Goal: Contribute content: Contribute content

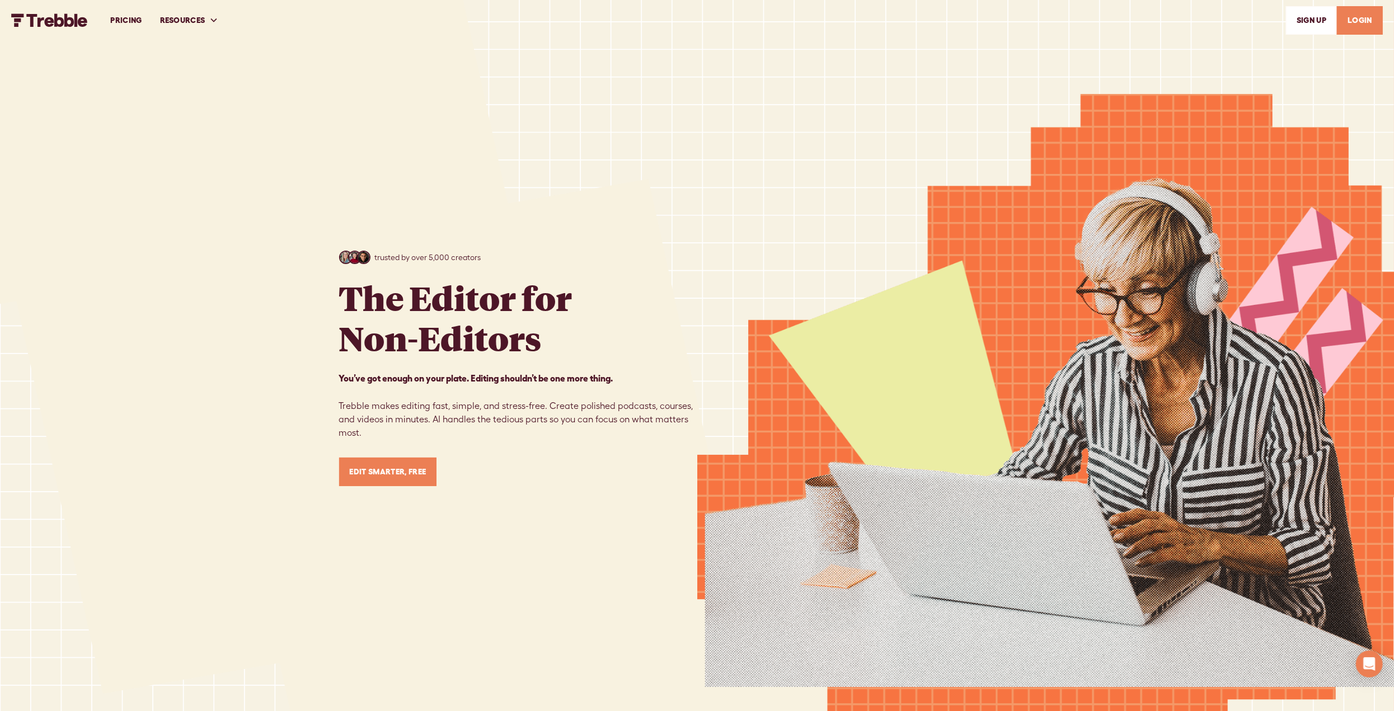
click at [1359, 24] on link "LOGIN" at bounding box center [1360, 20] width 46 height 29
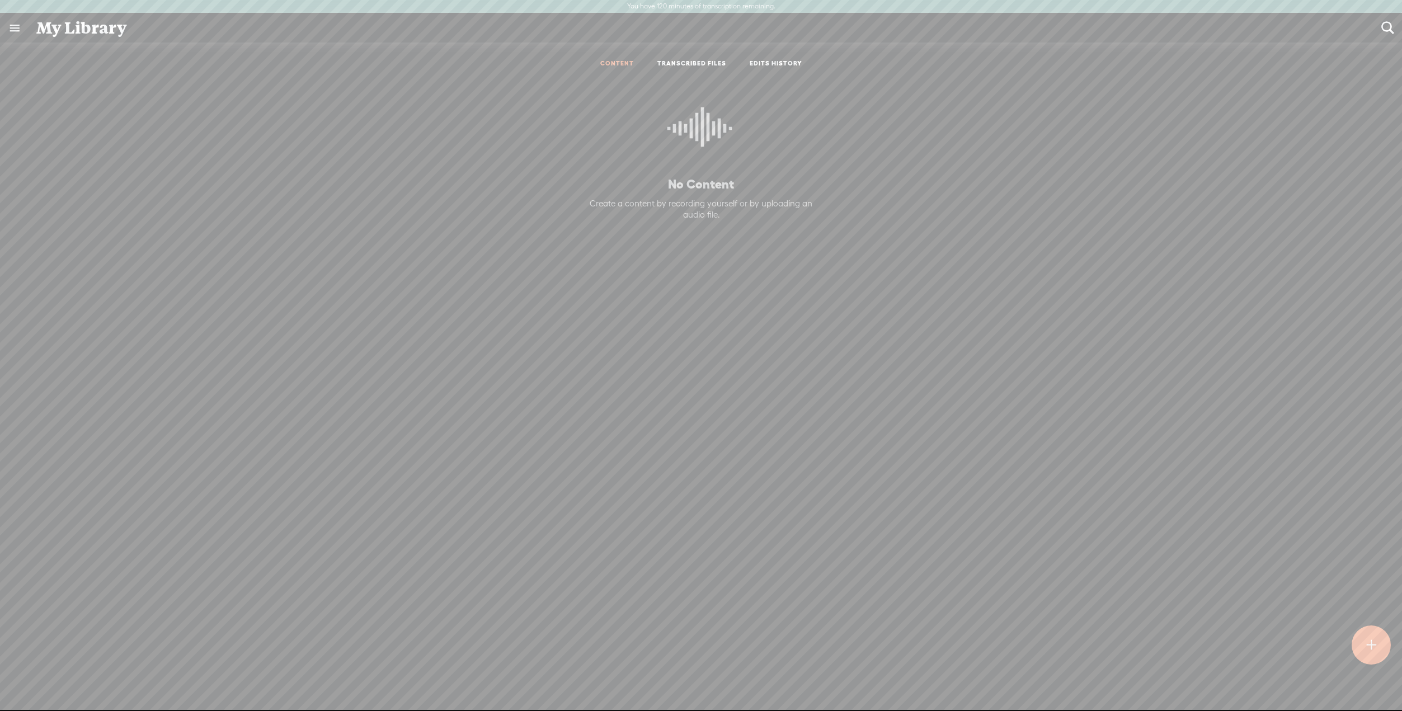
click at [1364, 642] on div at bounding box center [1371, 646] width 40 height 40
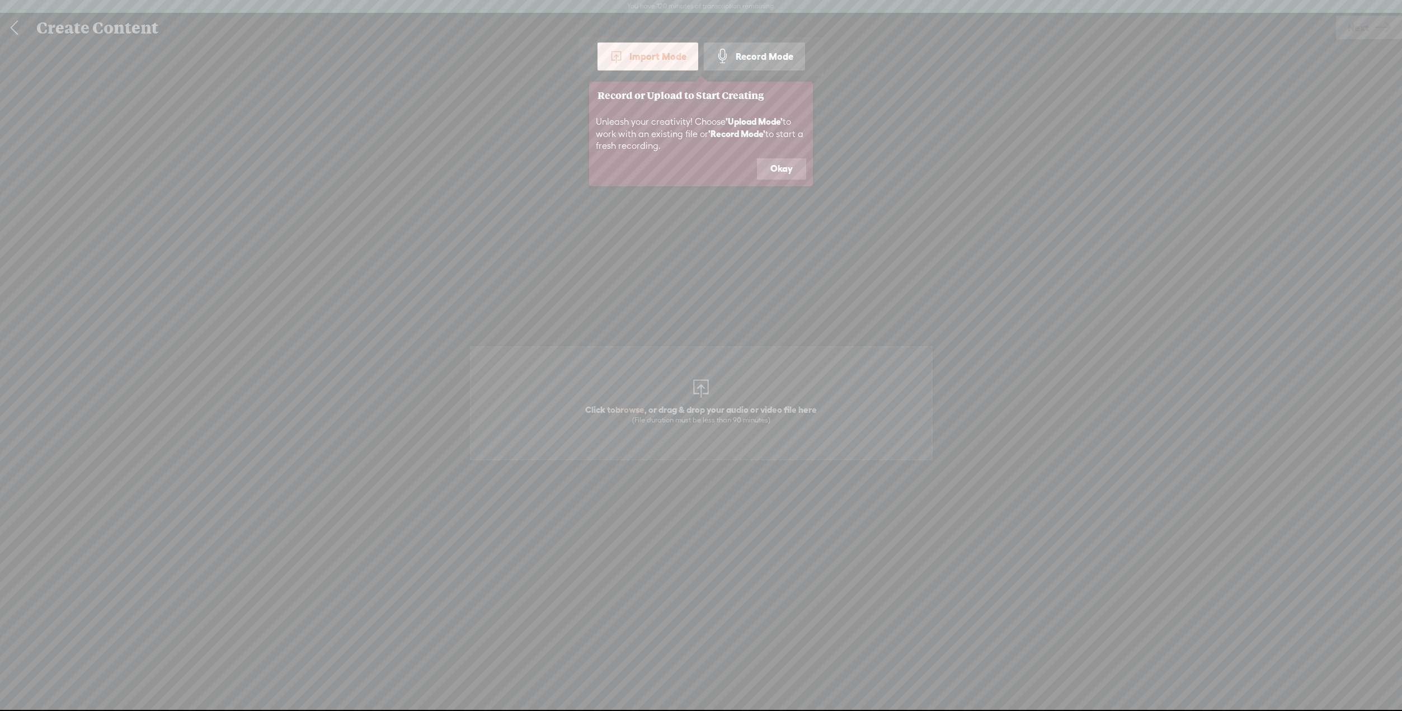
click at [764, 63] on div "Record Mode" at bounding box center [754, 57] width 101 height 28
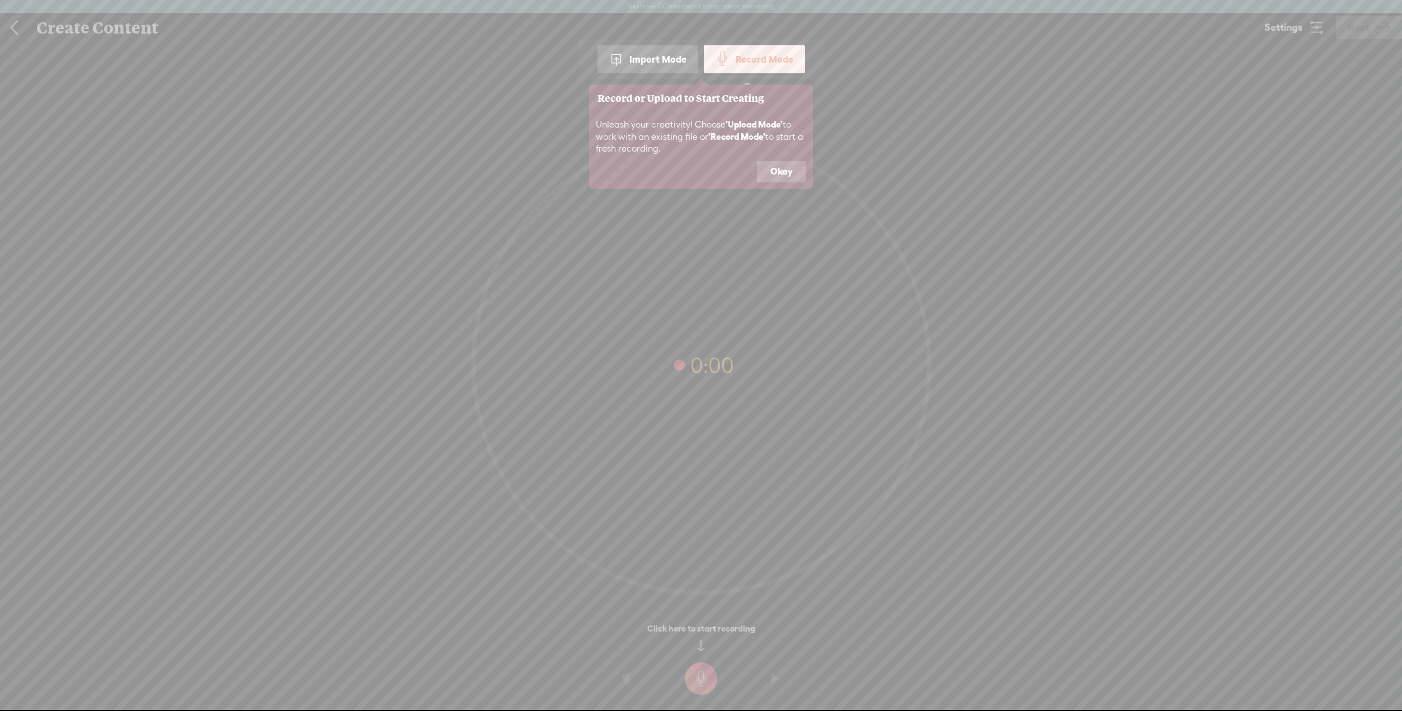
click at [763, 182] on button "Okay" at bounding box center [781, 171] width 49 height 21
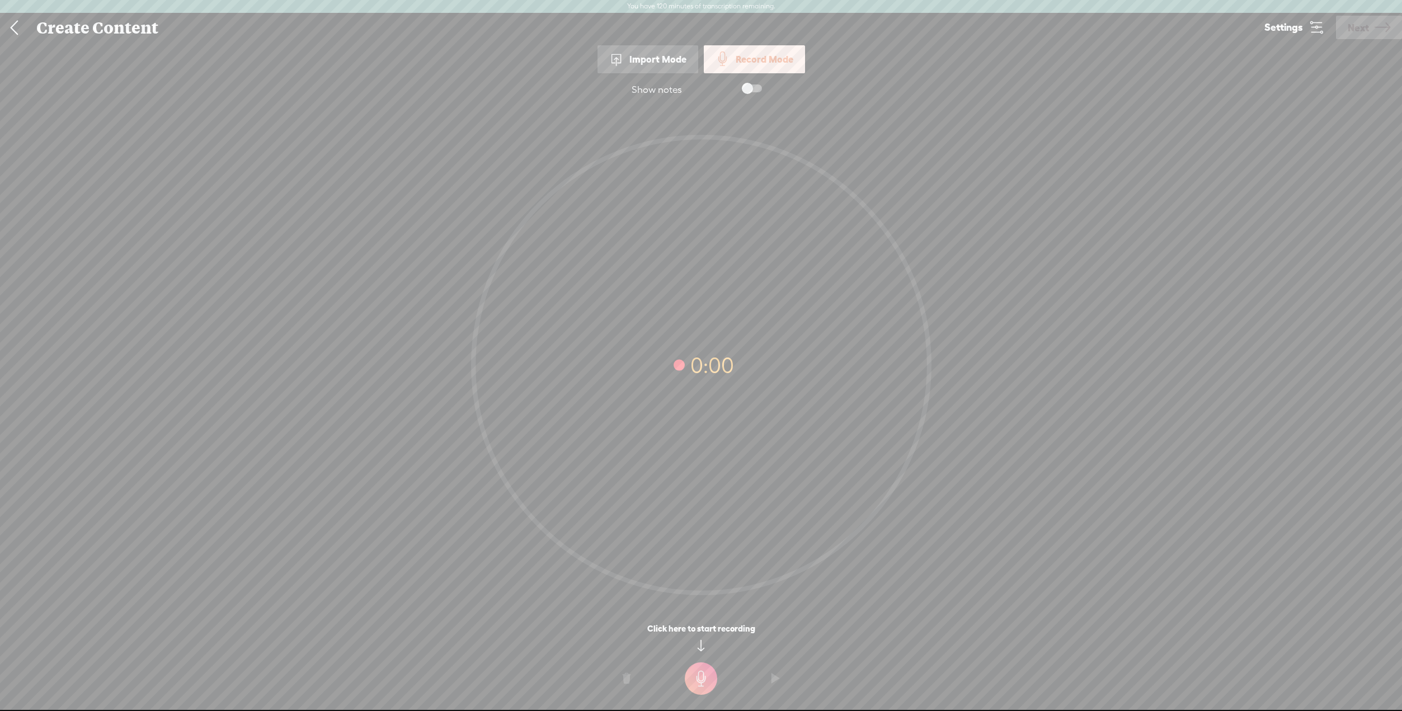
click at [698, 678] on t at bounding box center [701, 678] width 32 height 32
click at [696, 676] on t at bounding box center [701, 678] width 32 height 32
click at [760, 88] on span at bounding box center [752, 88] width 20 height 8
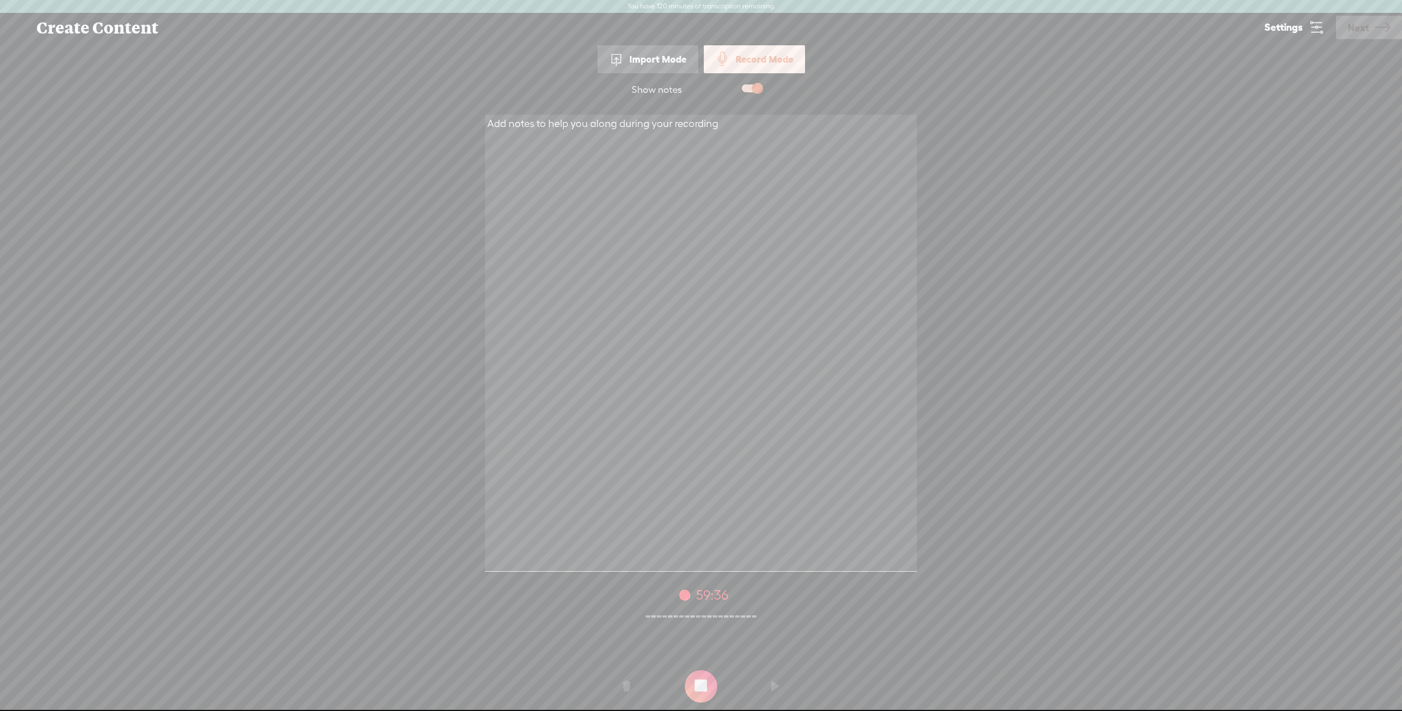
click at [706, 686] on t at bounding box center [701, 686] width 32 height 32
click at [772, 684] on t at bounding box center [776, 687] width 8 height 34
click at [1356, 25] on span "Next" at bounding box center [1358, 27] width 21 height 29
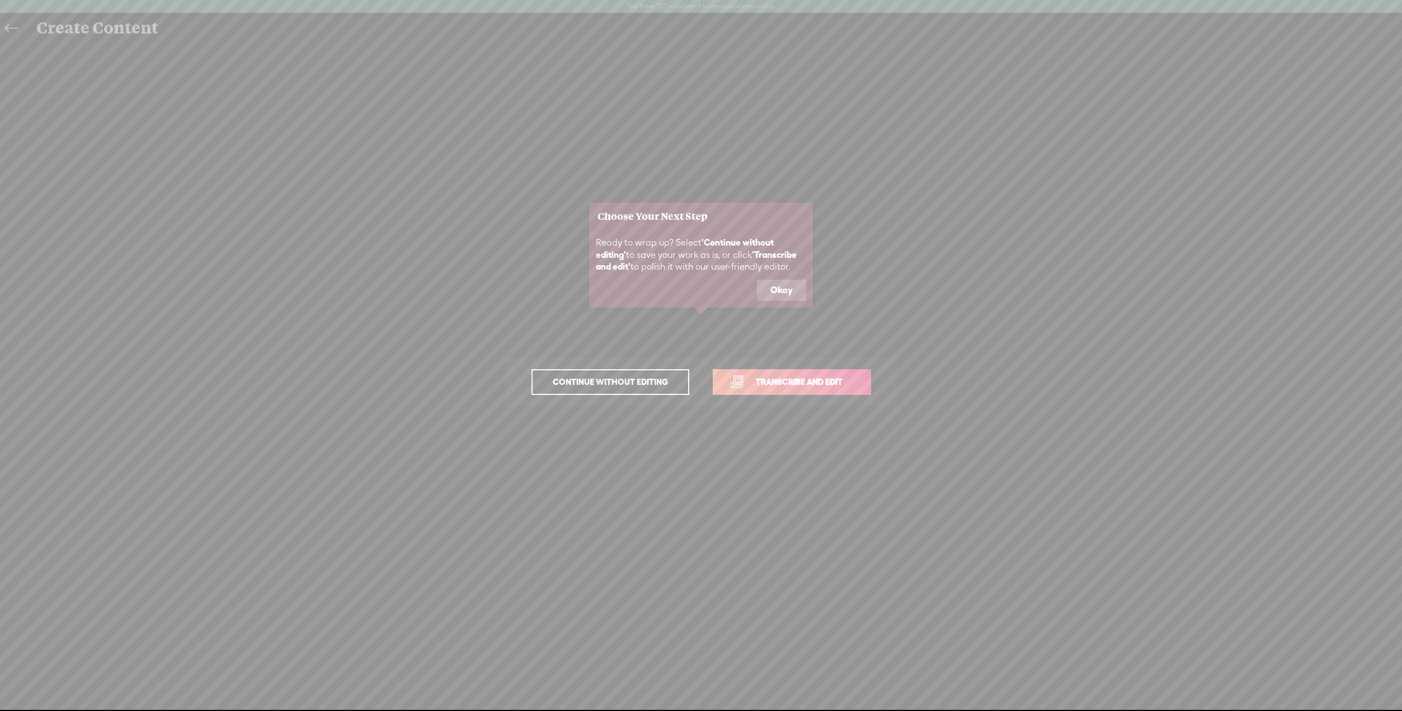
click at [809, 384] on span "Transcribe and edit" at bounding box center [799, 381] width 110 height 13
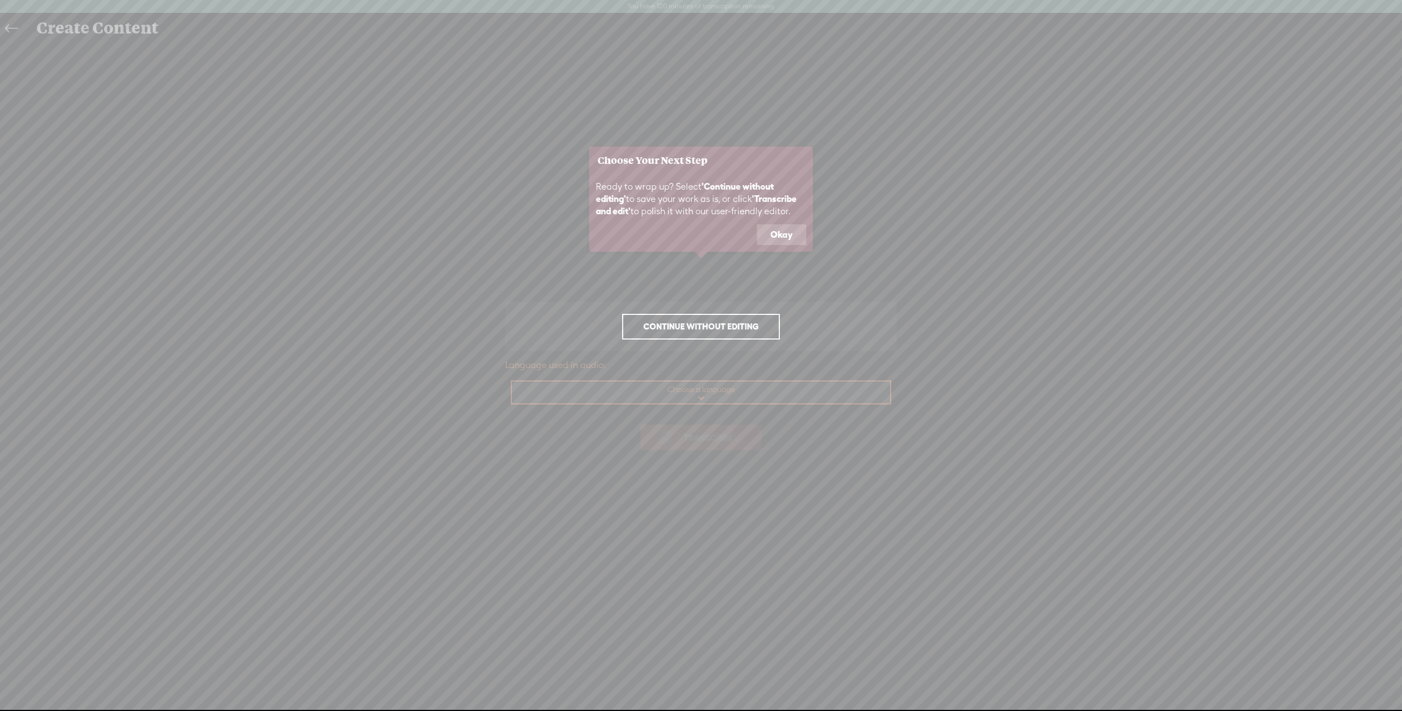
click at [702, 394] on icon at bounding box center [701, 355] width 1402 height 711
click at [698, 391] on icon at bounding box center [701, 355] width 1402 height 711
click at [700, 394] on icon at bounding box center [701, 355] width 1402 height 711
click at [772, 246] on button "Okay" at bounding box center [781, 234] width 49 height 21
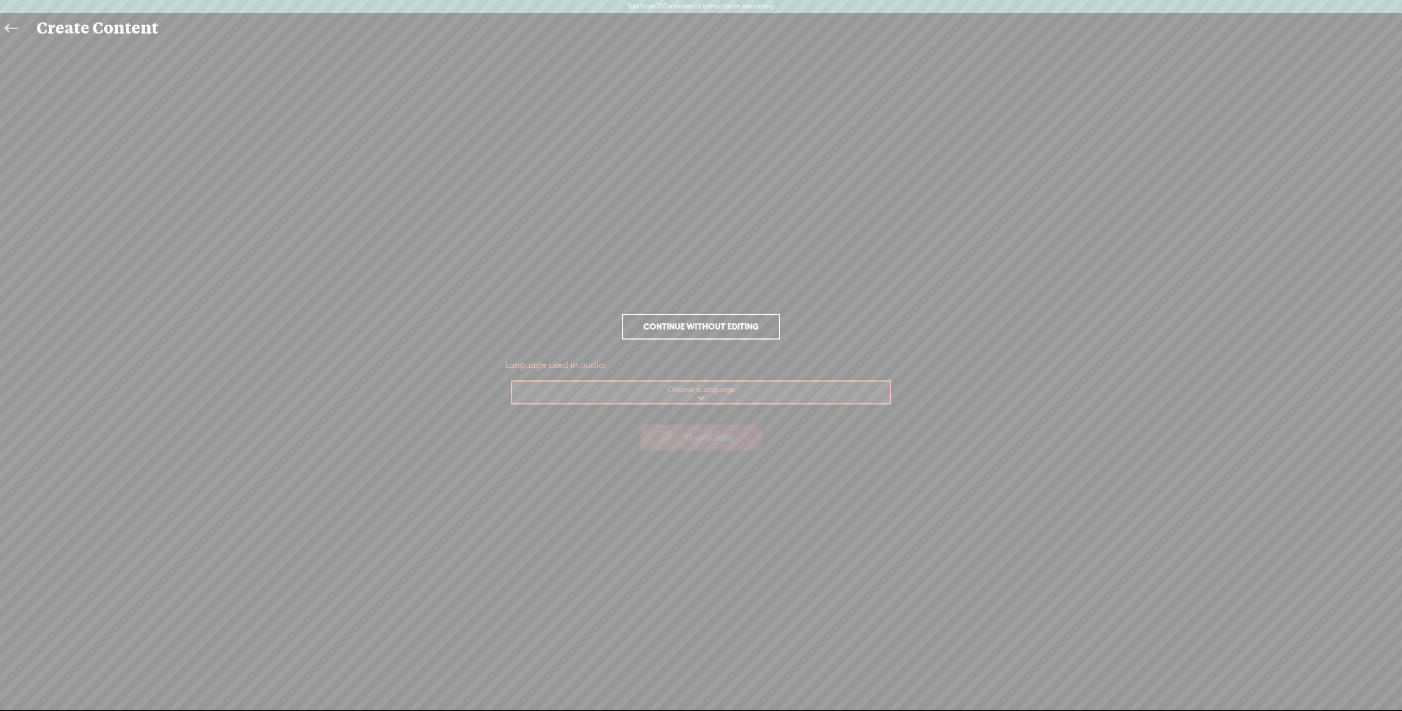
click at [708, 392] on select "Choose a language Afrikaans Albanian Amharic Arabic, Gulf Arabic, Modern Standa…" at bounding box center [701, 393] width 379 height 23
select select "en-US"
click at [512, 382] on select "Choose a language Afrikaans Albanian Amharic Arabic, Gulf Arabic, Modern Standa…" at bounding box center [701, 393] width 379 height 23
click at [711, 436] on span "Transcribe" at bounding box center [708, 437] width 73 height 13
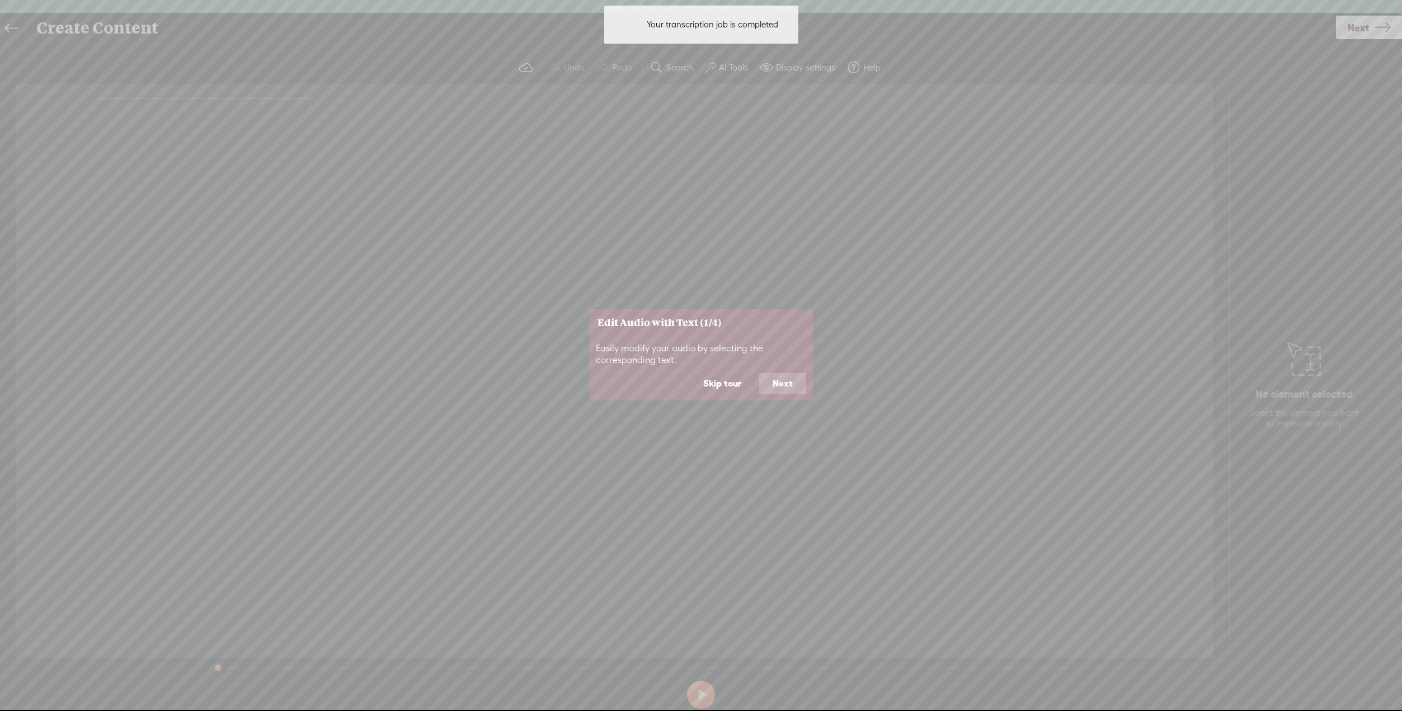
click at [782, 392] on button "Next" at bounding box center [782, 383] width 47 height 21
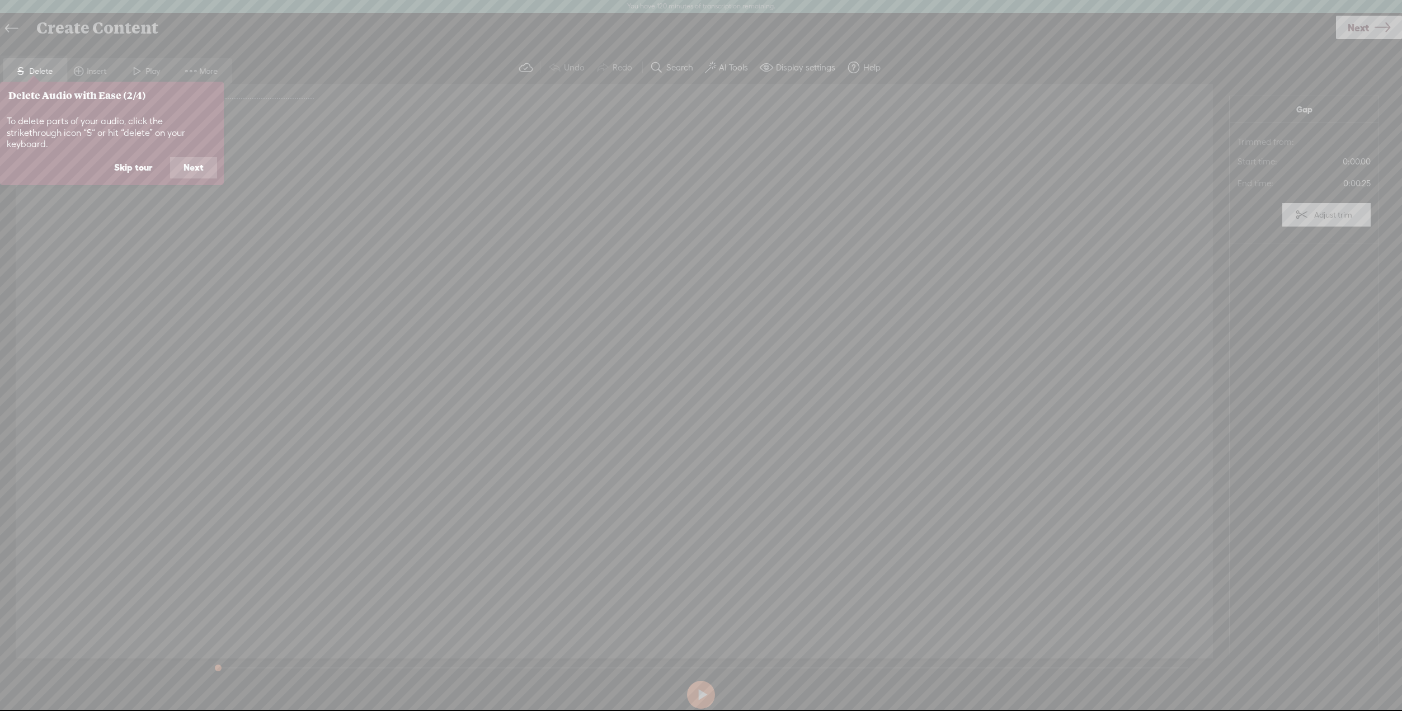
click at [195, 178] on button "Next" at bounding box center [193, 167] width 47 height 21
click at [192, 178] on button "Next" at bounding box center [193, 167] width 47 height 21
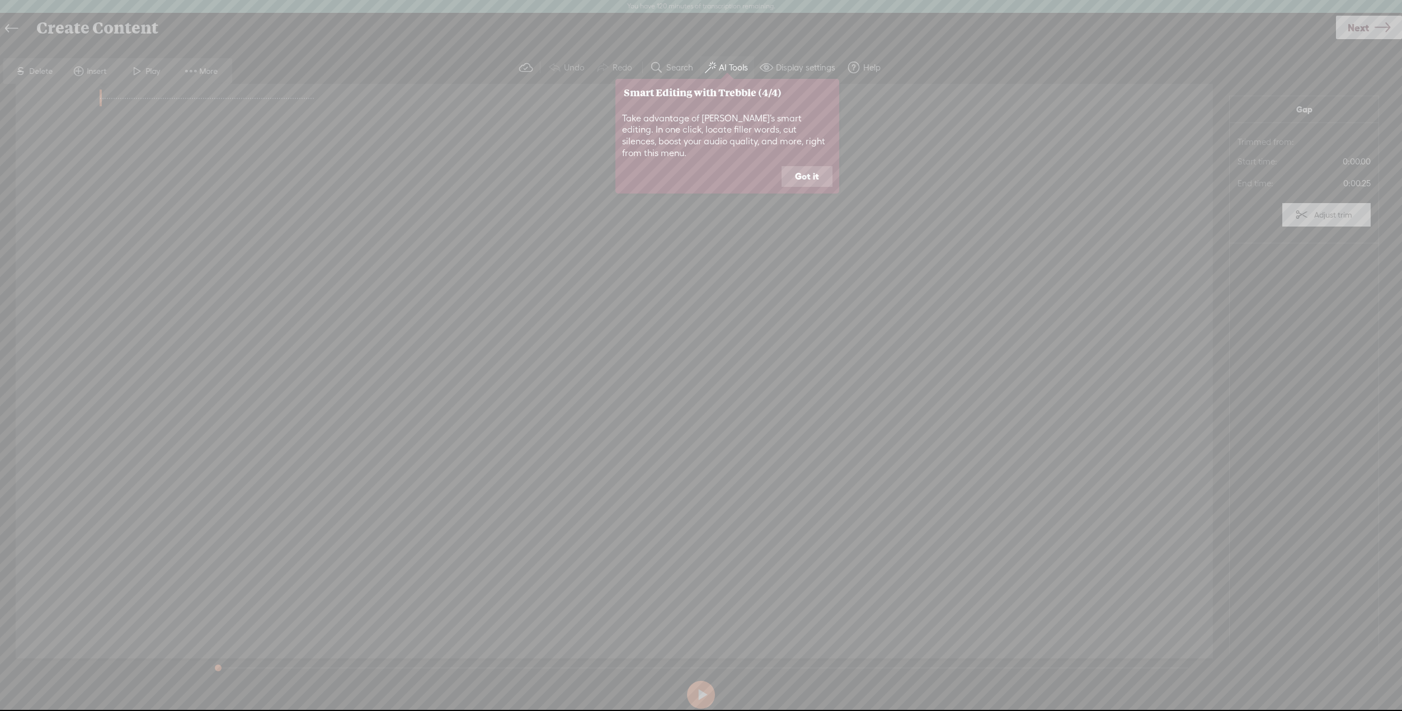
click at [802, 187] on button "Got it" at bounding box center [807, 176] width 51 height 21
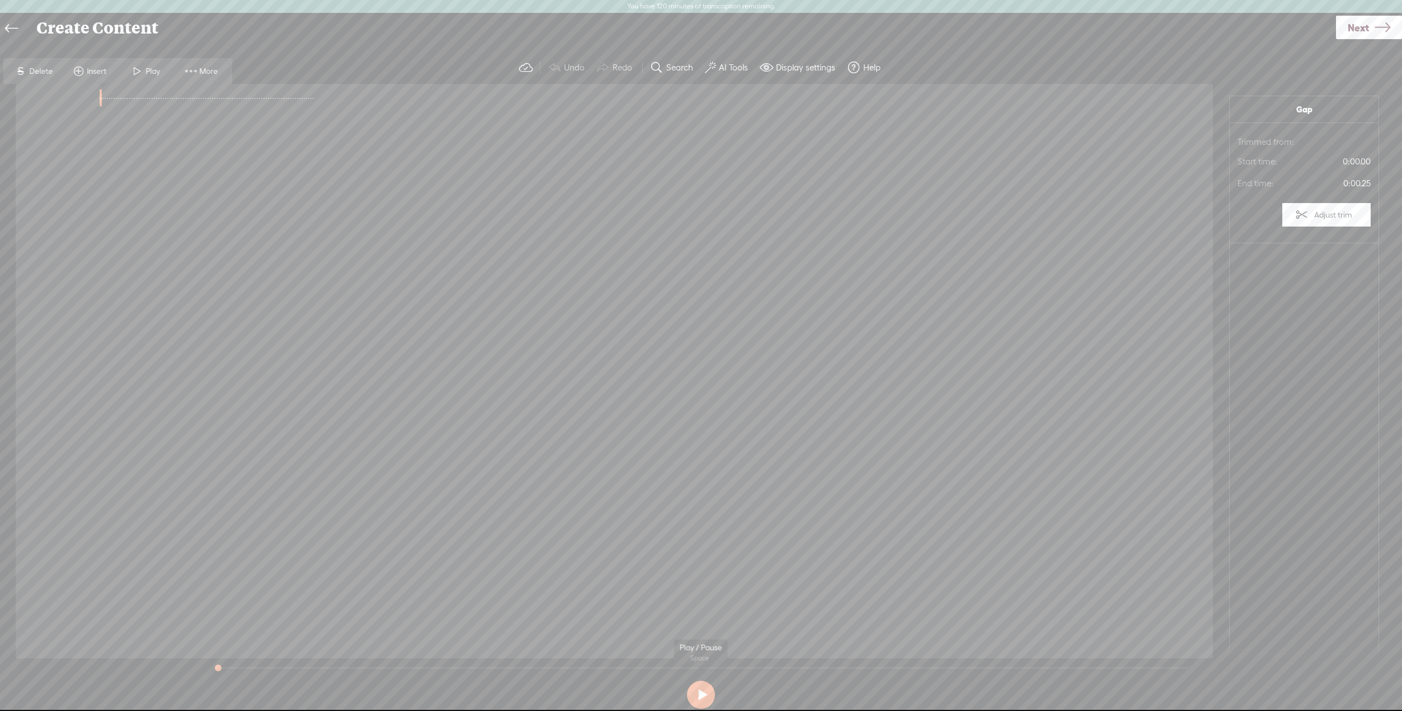
click at [701, 693] on button at bounding box center [701, 695] width 28 height 28
